Goal: Contribute content: Add original content to the website for others to see

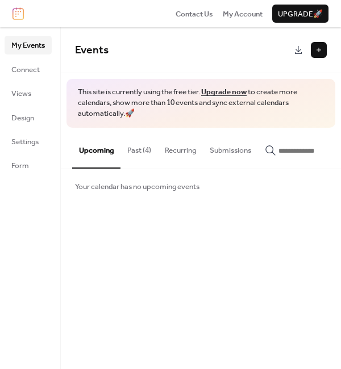
click at [316, 49] on button at bounding box center [319, 50] width 16 height 16
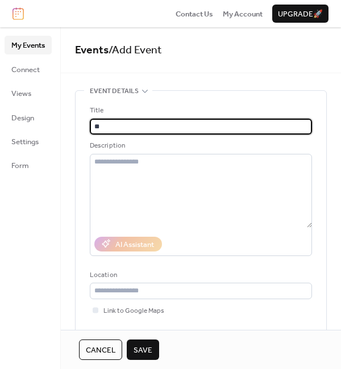
type input "*"
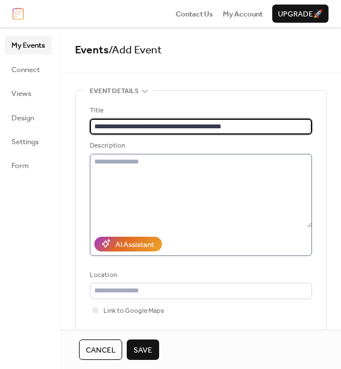
type input "**********"
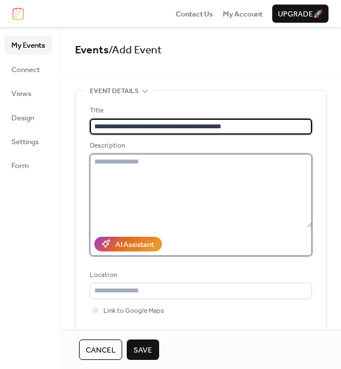
click at [131, 166] on textarea at bounding box center [201, 191] width 222 height 74
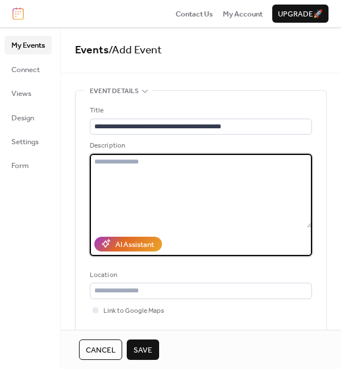
paste textarea "**********"
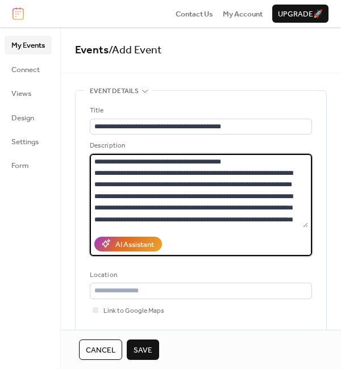
scroll to position [1110, 0]
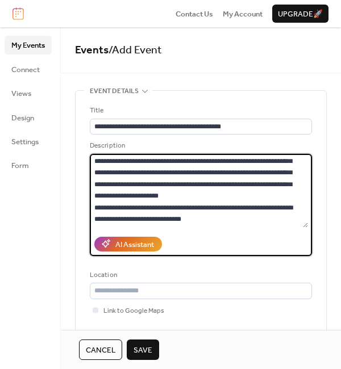
click at [255, 196] on textarea at bounding box center [199, 191] width 218 height 74
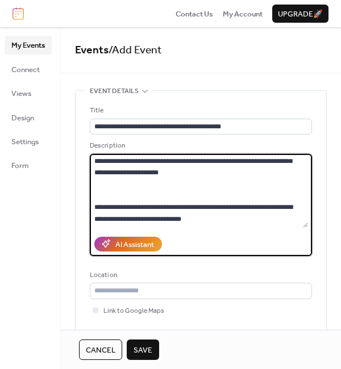
scroll to position [1054, 0]
click at [171, 194] on textarea at bounding box center [199, 191] width 218 height 74
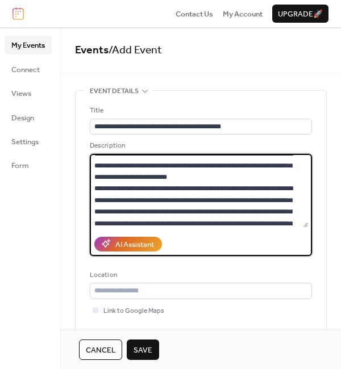
scroll to position [0, 0]
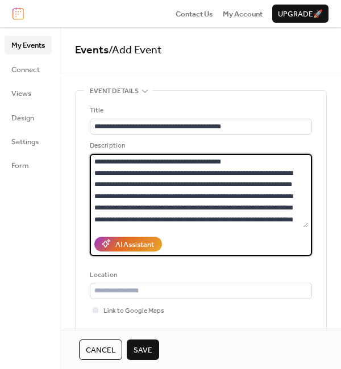
click at [256, 160] on textarea at bounding box center [199, 191] width 218 height 74
click at [200, 208] on textarea at bounding box center [199, 191] width 218 height 74
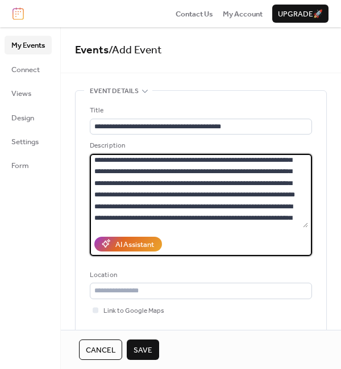
scroll to position [194, 0]
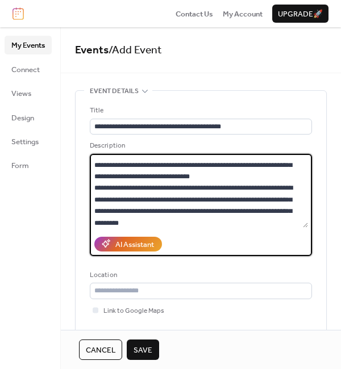
click at [143, 168] on textarea at bounding box center [199, 191] width 218 height 74
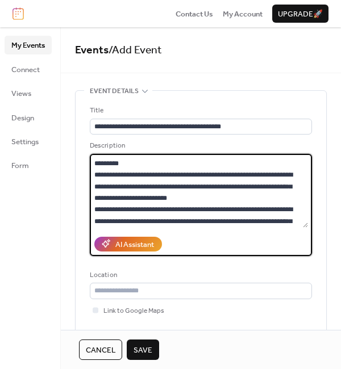
scroll to position [293, 0]
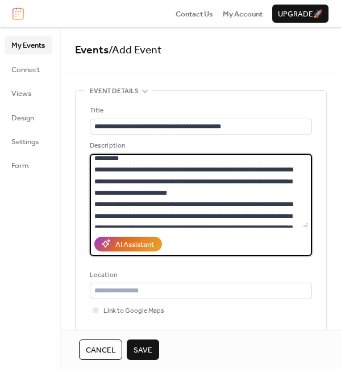
click at [199, 192] on textarea at bounding box center [199, 191] width 218 height 74
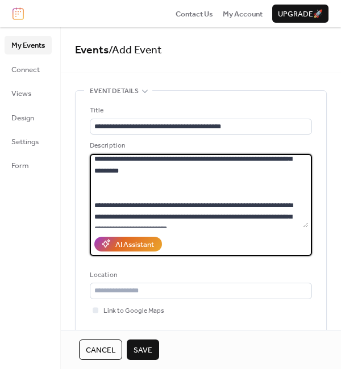
scroll to position [256, 0]
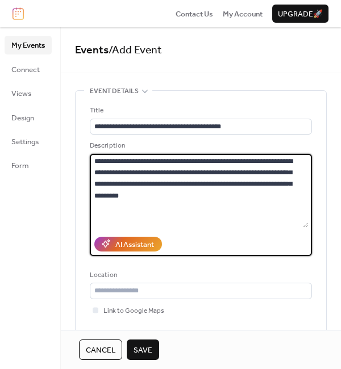
click at [271, 185] on textarea at bounding box center [199, 191] width 218 height 74
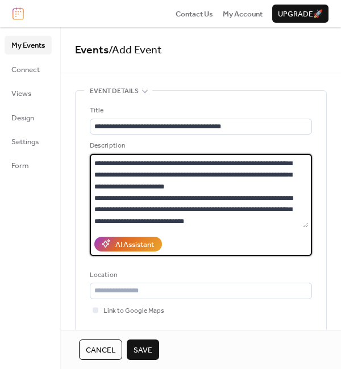
scroll to position [390, 0]
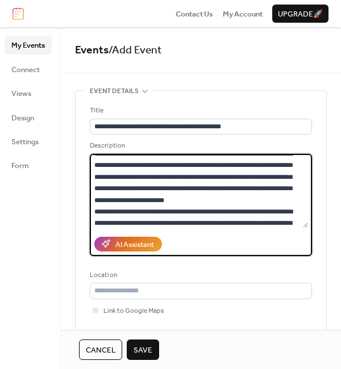
click at [211, 177] on textarea at bounding box center [199, 191] width 218 height 74
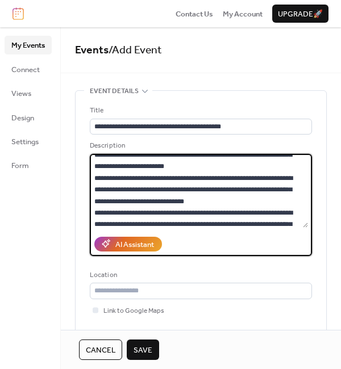
scroll to position [478, 0]
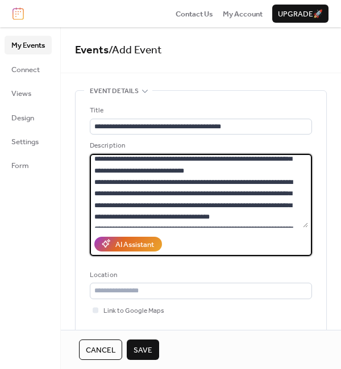
click at [283, 170] on textarea at bounding box center [199, 191] width 218 height 74
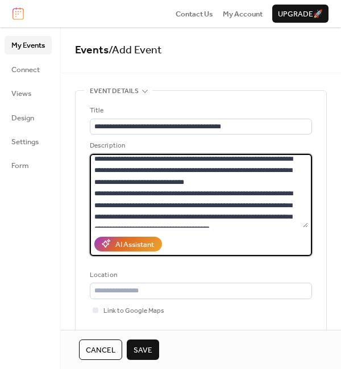
scroll to position [512, 0]
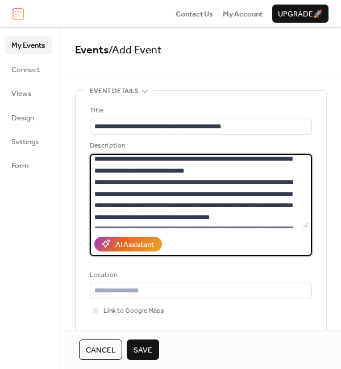
click at [243, 206] on textarea at bounding box center [199, 191] width 218 height 74
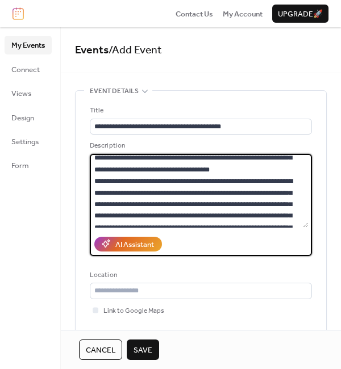
scroll to position [611, 0]
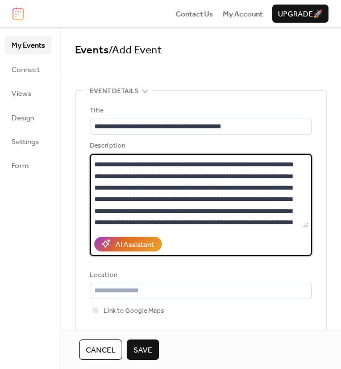
click at [268, 185] on textarea at bounding box center [199, 191] width 218 height 74
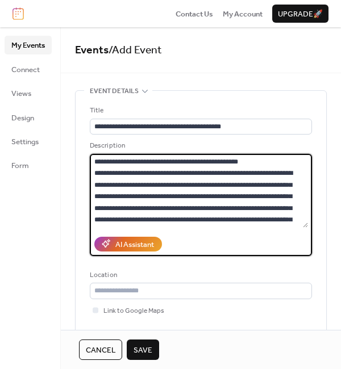
scroll to position [767, 0]
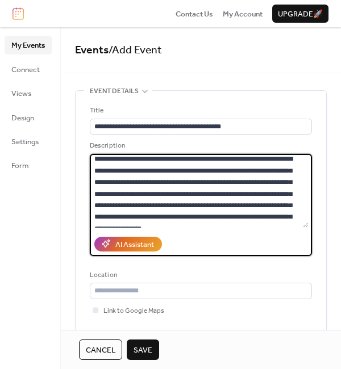
click at [281, 193] on textarea at bounding box center [199, 191] width 218 height 74
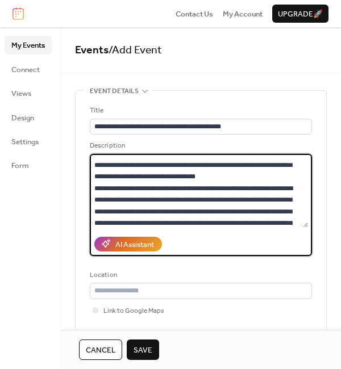
scroll to position [903, 0]
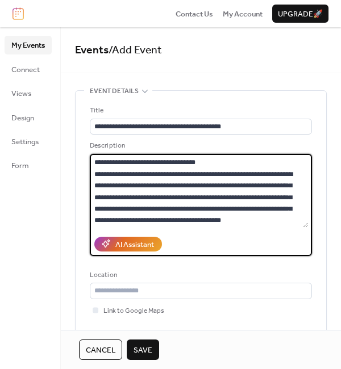
click at [245, 173] on textarea at bounding box center [199, 191] width 218 height 74
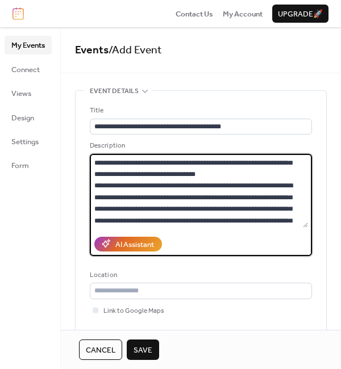
scroll to position [949, 0]
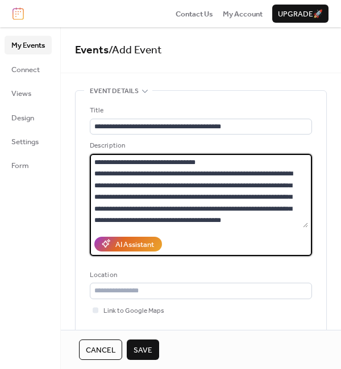
click at [241, 207] on textarea at bounding box center [199, 191] width 218 height 74
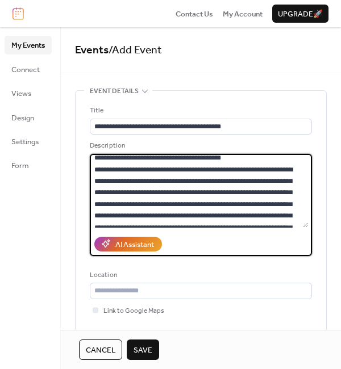
scroll to position [1049, 0]
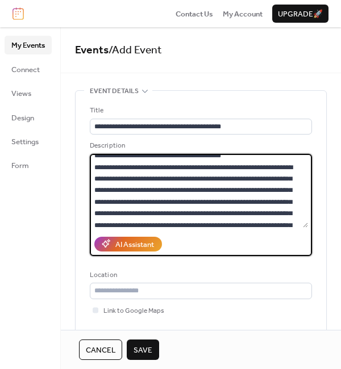
click at [126, 213] on textarea at bounding box center [199, 191] width 218 height 74
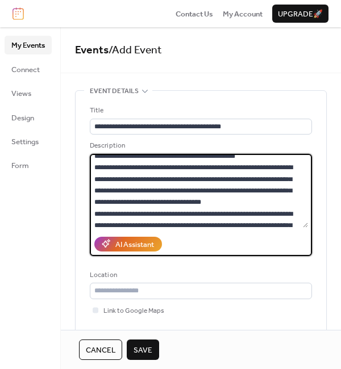
scroll to position [1213, 0]
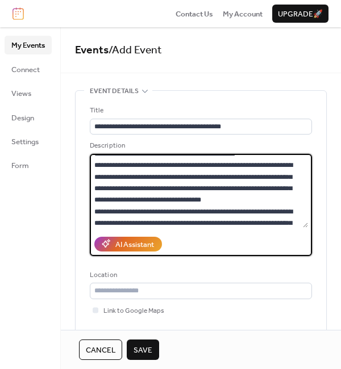
click at [222, 173] on textarea at bounding box center [199, 191] width 218 height 74
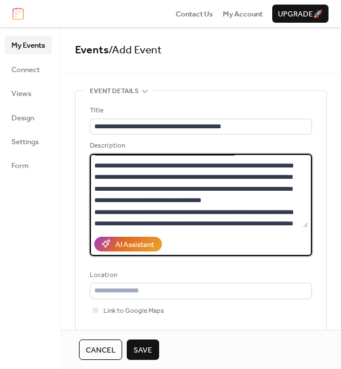
scroll to position [1324, 0]
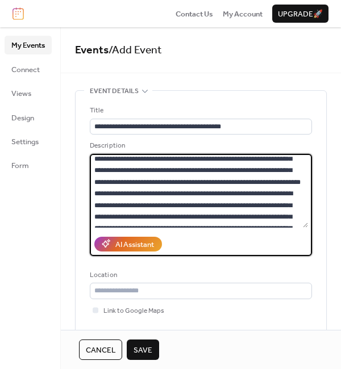
click at [112, 167] on textarea at bounding box center [199, 191] width 218 height 74
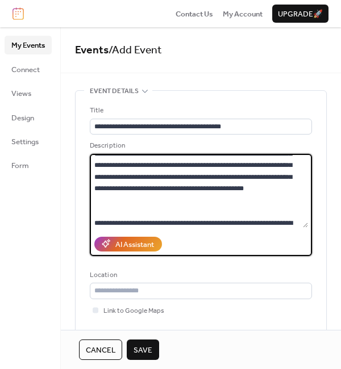
scroll to position [1423, 0]
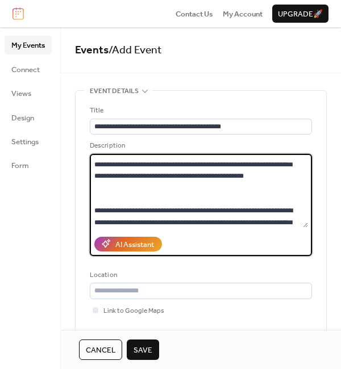
click at [176, 212] on textarea at bounding box center [199, 191] width 218 height 74
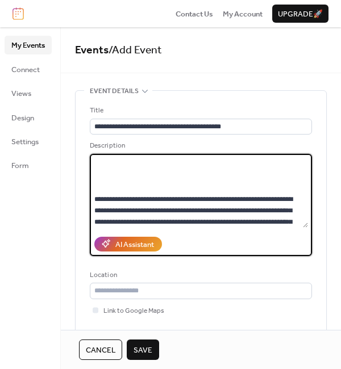
scroll to position [1382, 0]
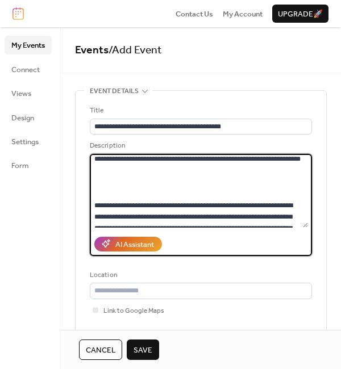
click at [291, 193] on textarea at bounding box center [199, 191] width 218 height 74
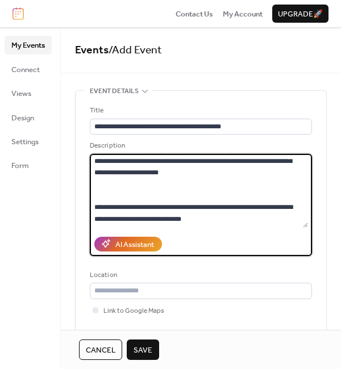
scroll to position [1679, 0]
click at [235, 223] on textarea at bounding box center [199, 191] width 218 height 74
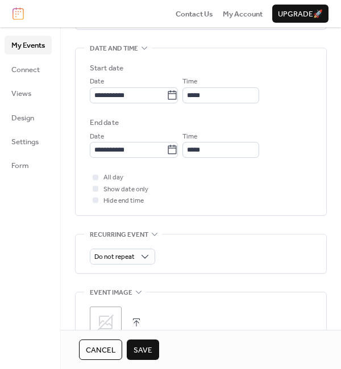
scroll to position [355, 0]
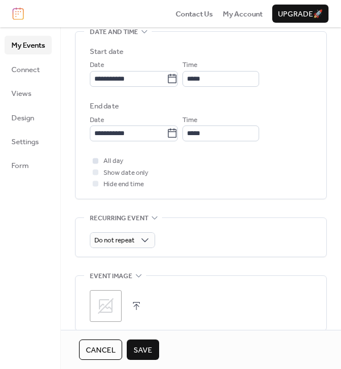
type textarea "**********"
click at [97, 162] on div at bounding box center [96, 161] width 6 height 6
click at [107, 308] on icon at bounding box center [106, 306] width 16 height 16
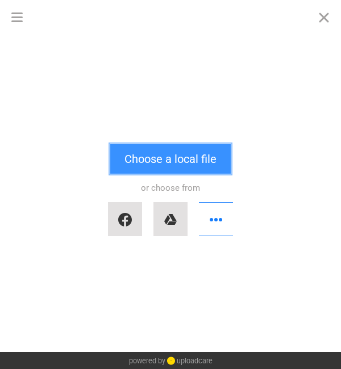
click at [175, 147] on button "Choose a local file" at bounding box center [170, 159] width 120 height 30
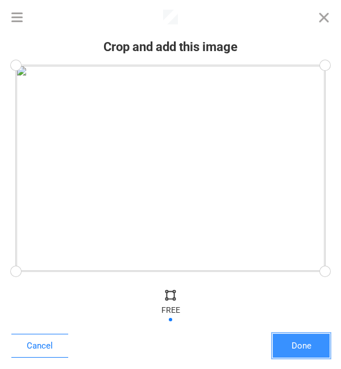
click at [295, 343] on button "Done" at bounding box center [301, 346] width 57 height 24
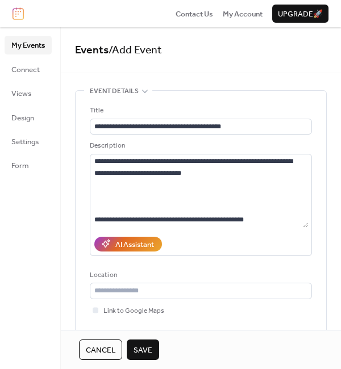
click at [145, 348] on span "Save" at bounding box center [142, 350] width 19 height 11
